Goal: Information Seeking & Learning: Learn about a topic

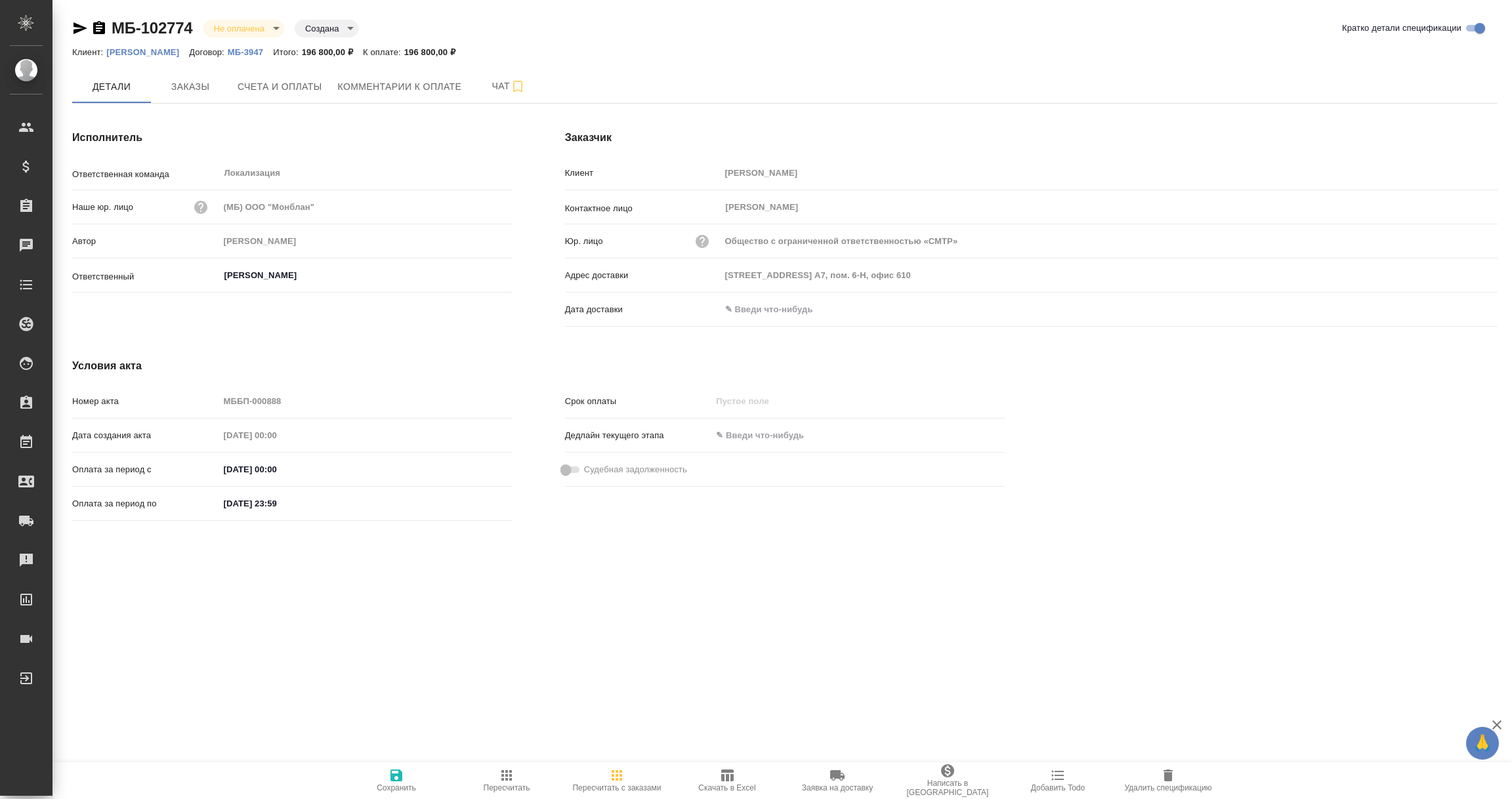
click at [771, 314] on input "text" at bounding box center [778, 309] width 115 height 19
click at [1455, 313] on icon "button" at bounding box center [1459, 307] width 12 height 13
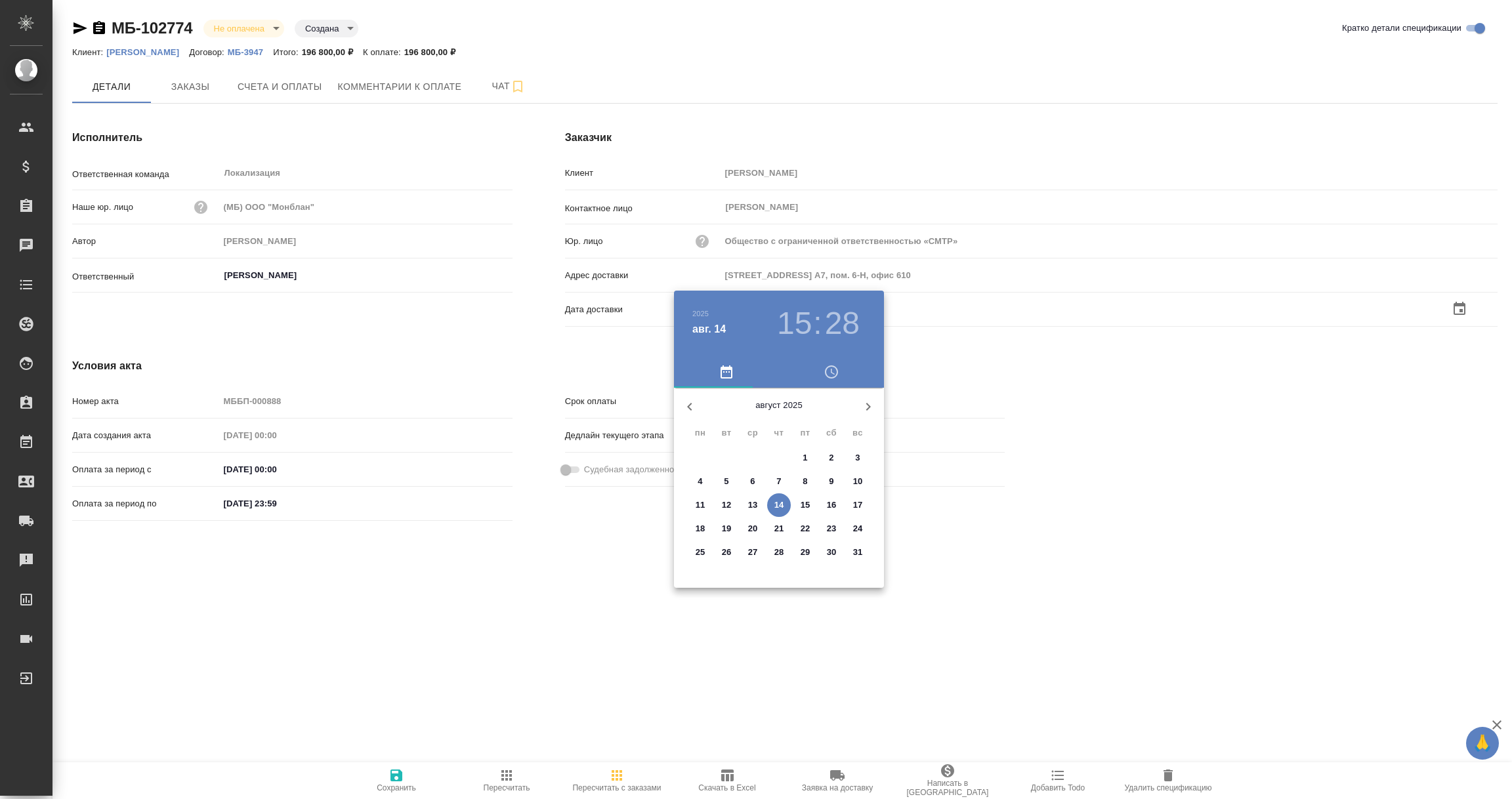
click at [776, 505] on p "14" at bounding box center [780, 505] width 10 height 13
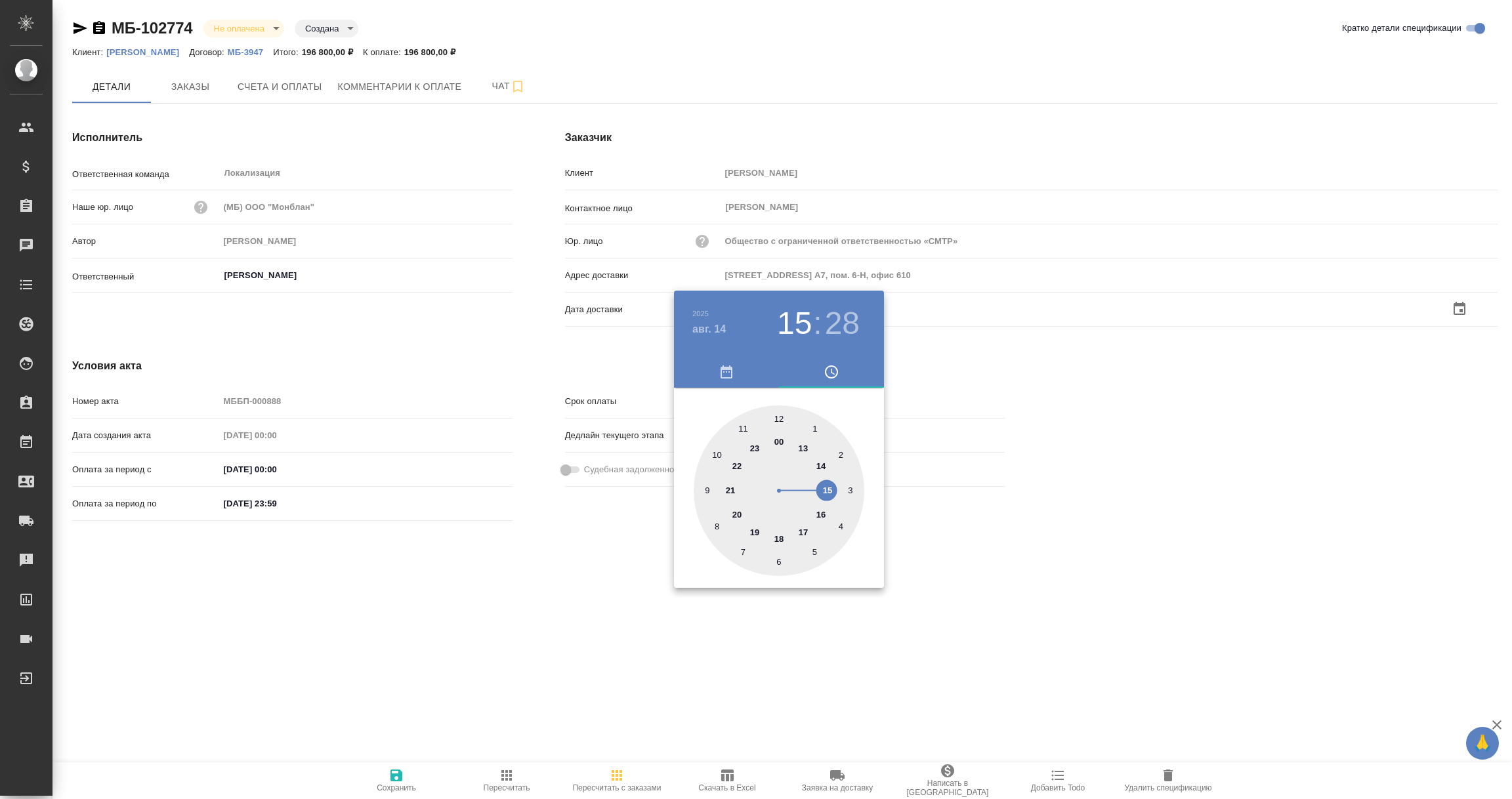
type input "[DATE] 15:28"
click at [607, 588] on div at bounding box center [756, 399] width 1512 height 799
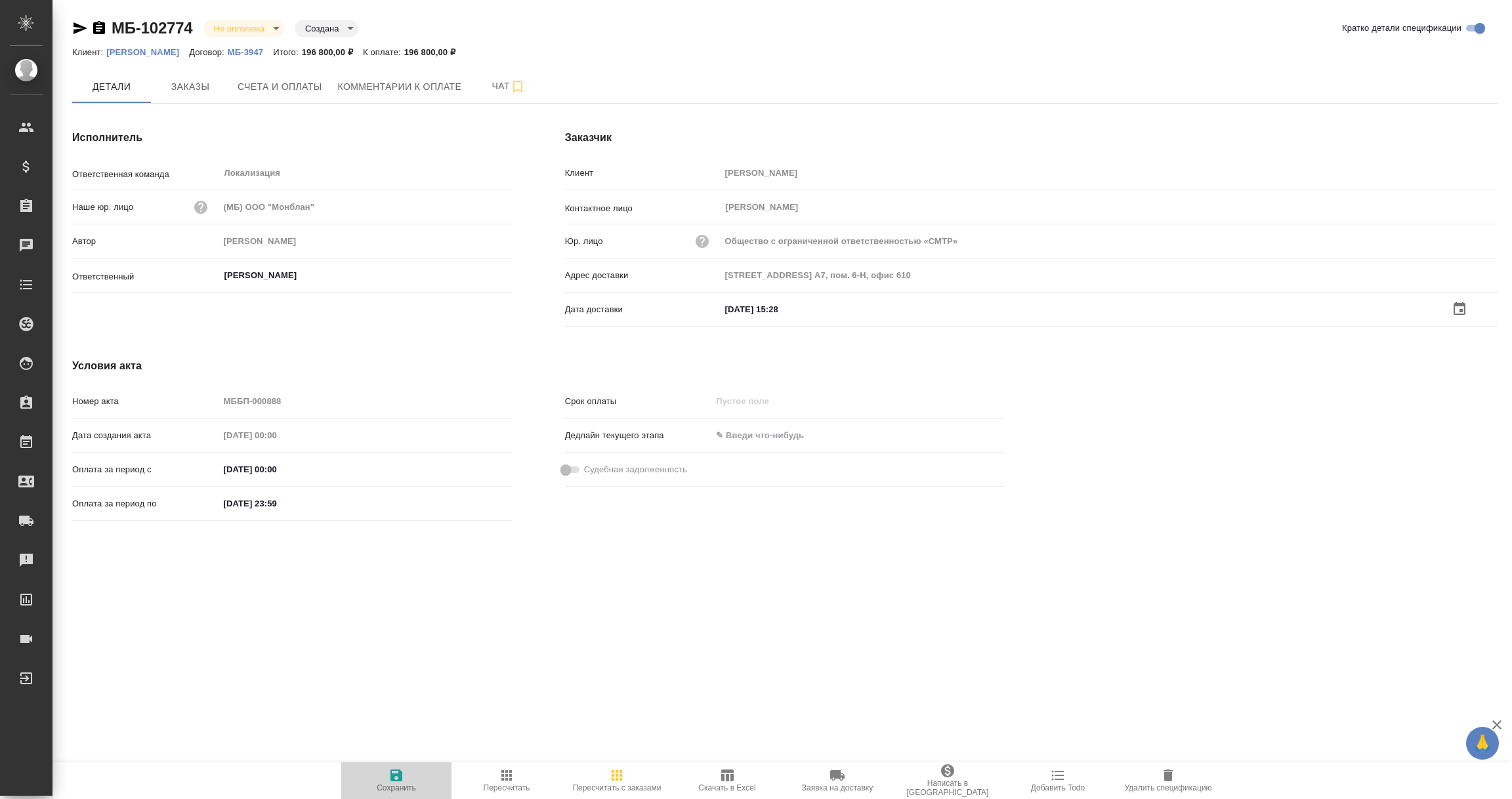
click at [393, 780] on icon "button" at bounding box center [396, 775] width 12 height 12
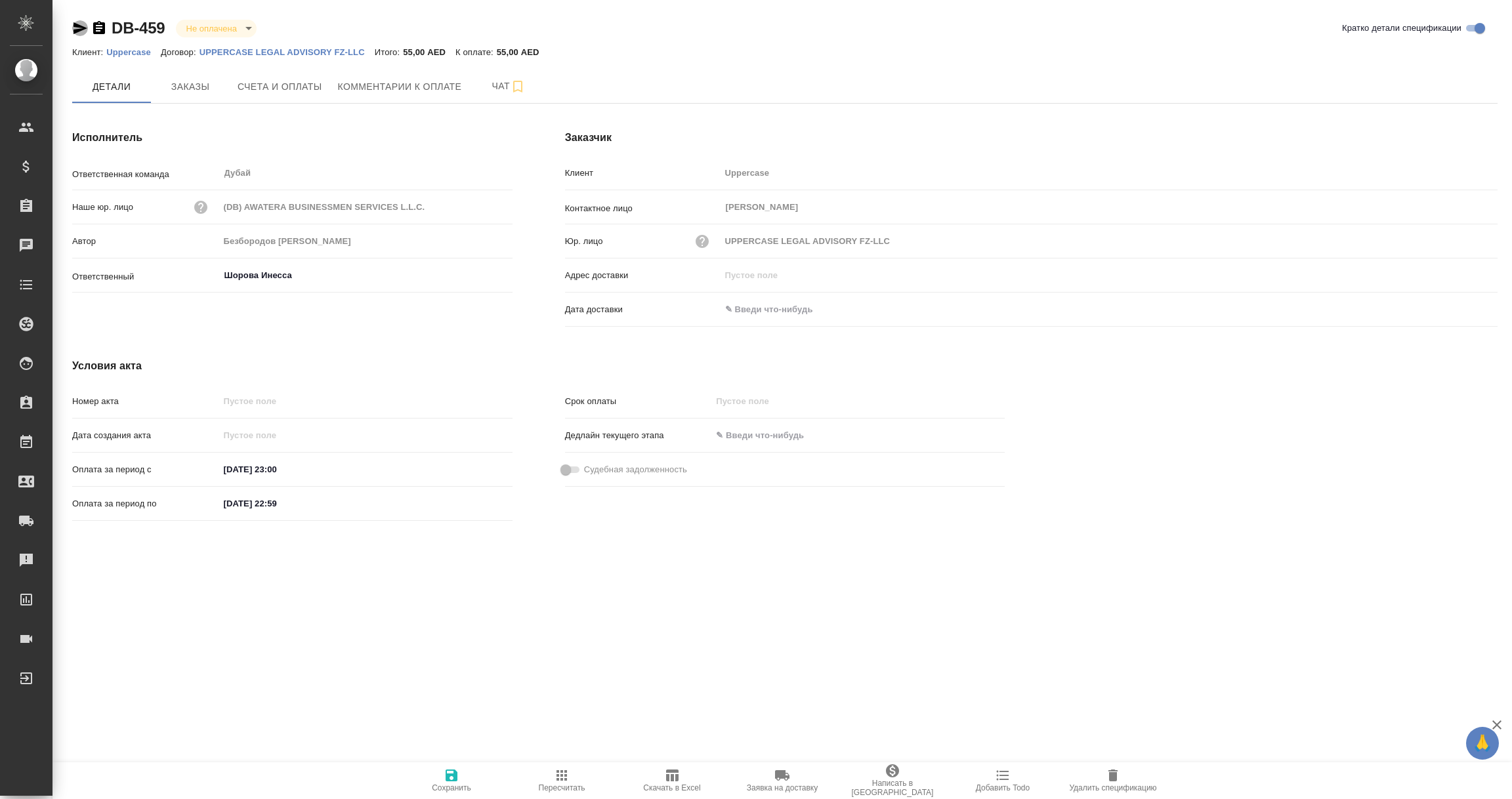
drag, startPoint x: 77, startPoint y: 29, endPoint x: 306, endPoint y: 292, distance: 348.7
click at [77, 29] on icon "button" at bounding box center [80, 28] width 14 height 12
click at [81, 27] on icon "button" at bounding box center [80, 28] width 14 height 12
click at [80, 27] on icon "button" at bounding box center [80, 28] width 14 height 12
click at [73, 26] on icon "button" at bounding box center [79, 28] width 15 height 15
